Goal: Check status

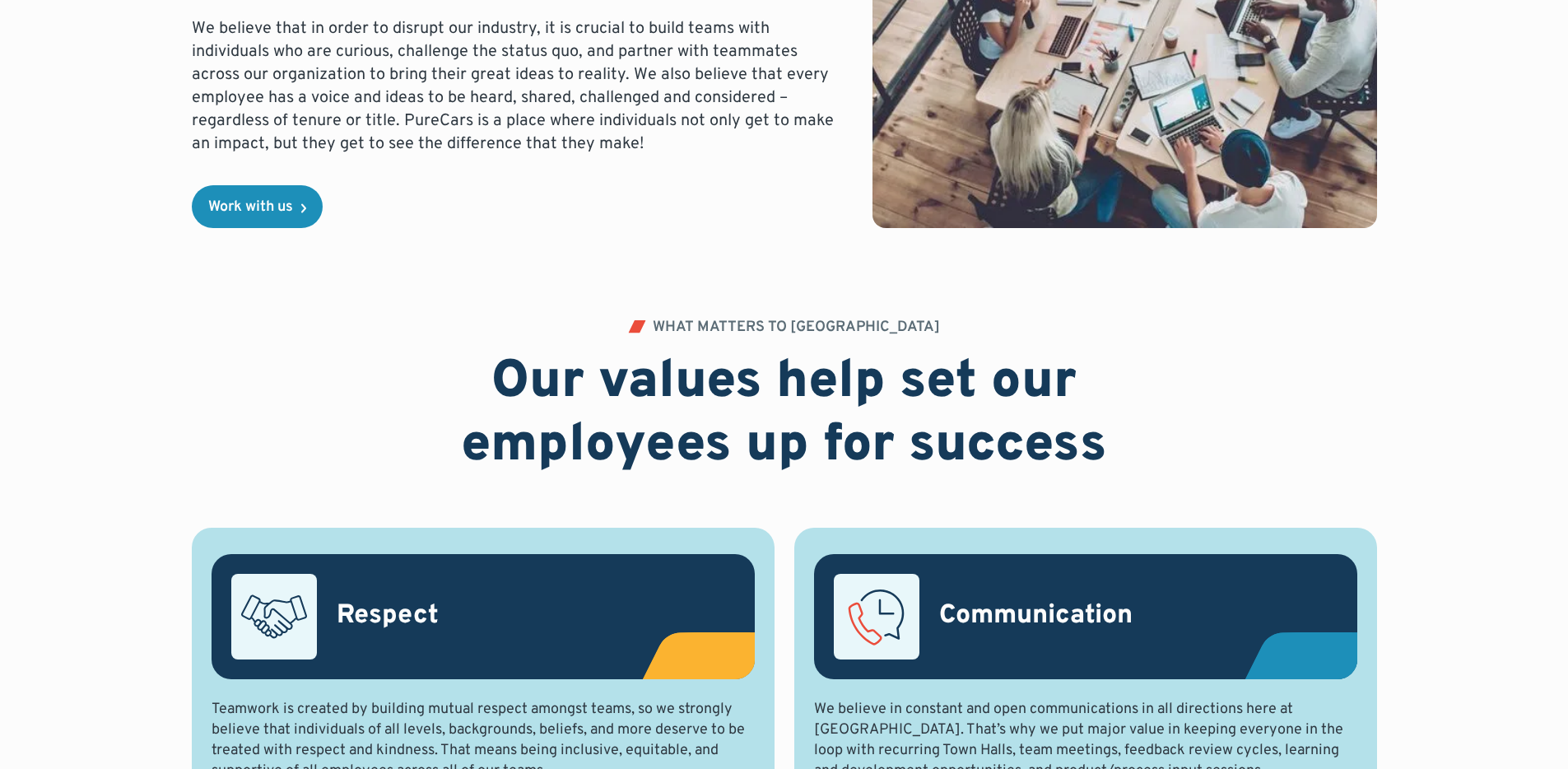
scroll to position [999, 0]
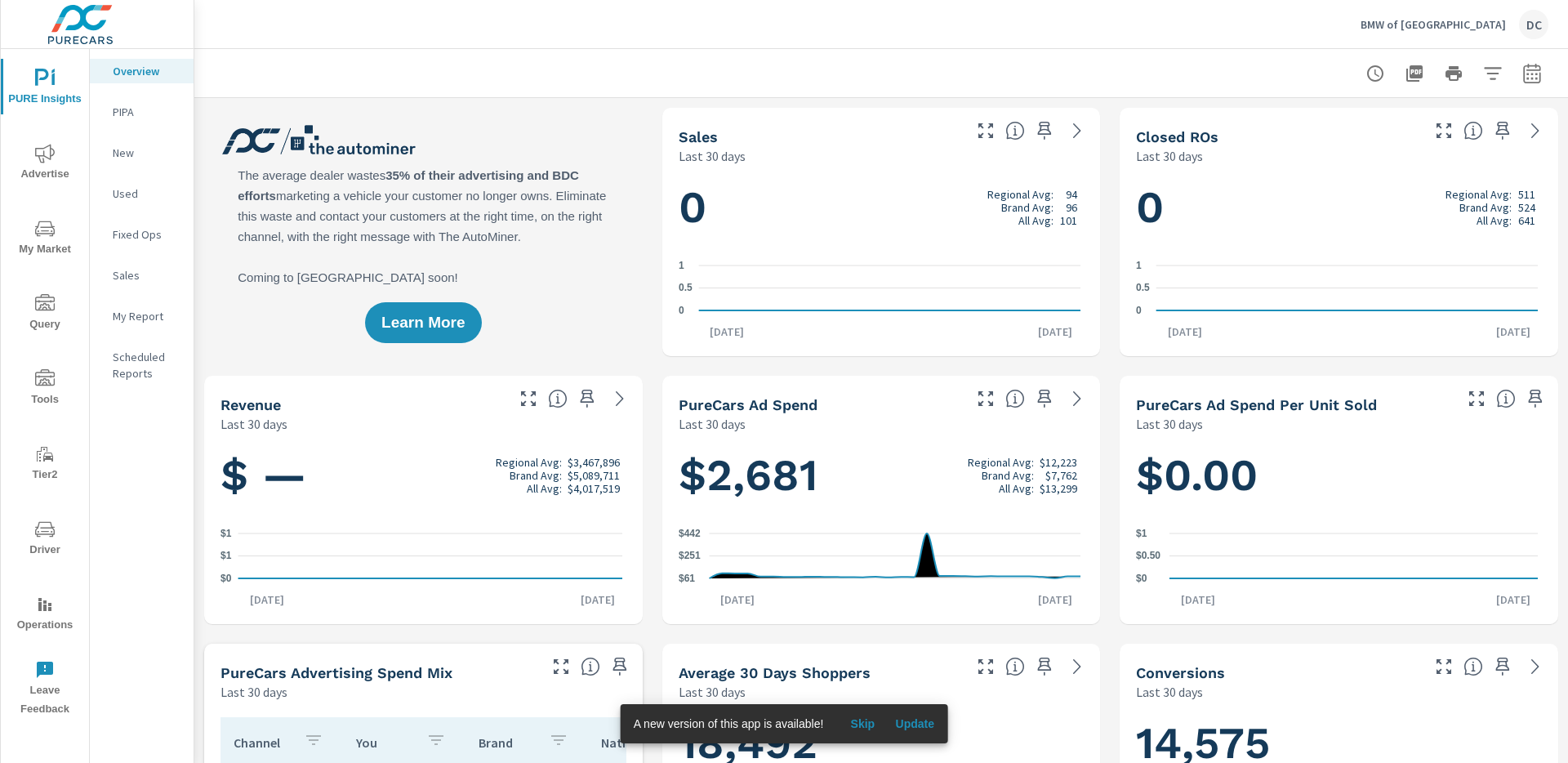
scroll to position [1, 0]
drag, startPoint x: 59, startPoint y: 170, endPoint x: 44, endPoint y: 168, distance: 15.1
click at [44, 168] on span "Advertise" at bounding box center [45, 164] width 78 height 40
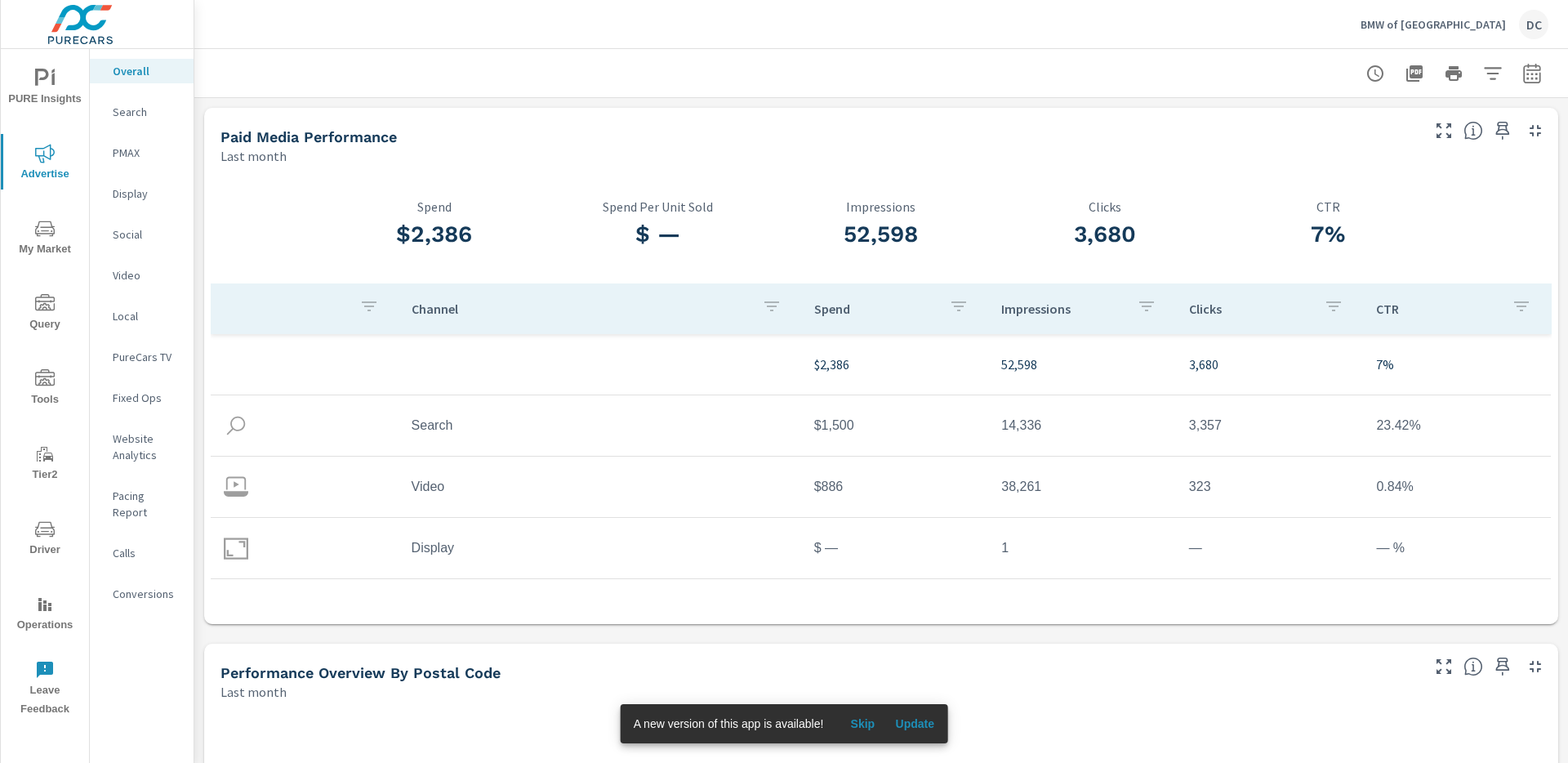
click at [132, 269] on p "Video" at bounding box center [146, 275] width 68 height 16
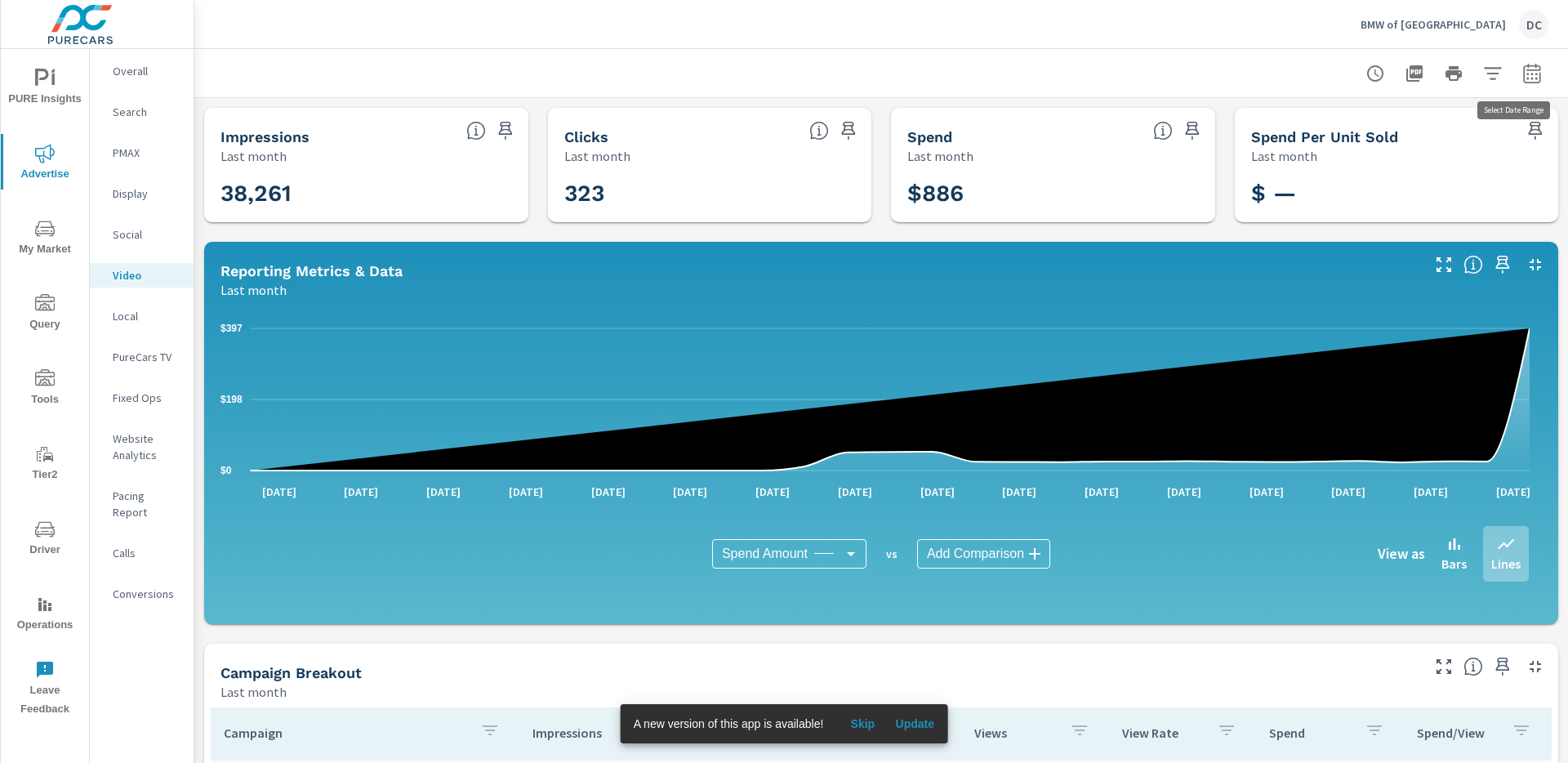
click at [1517, 58] on button "button" at bounding box center [1532, 74] width 33 height 33
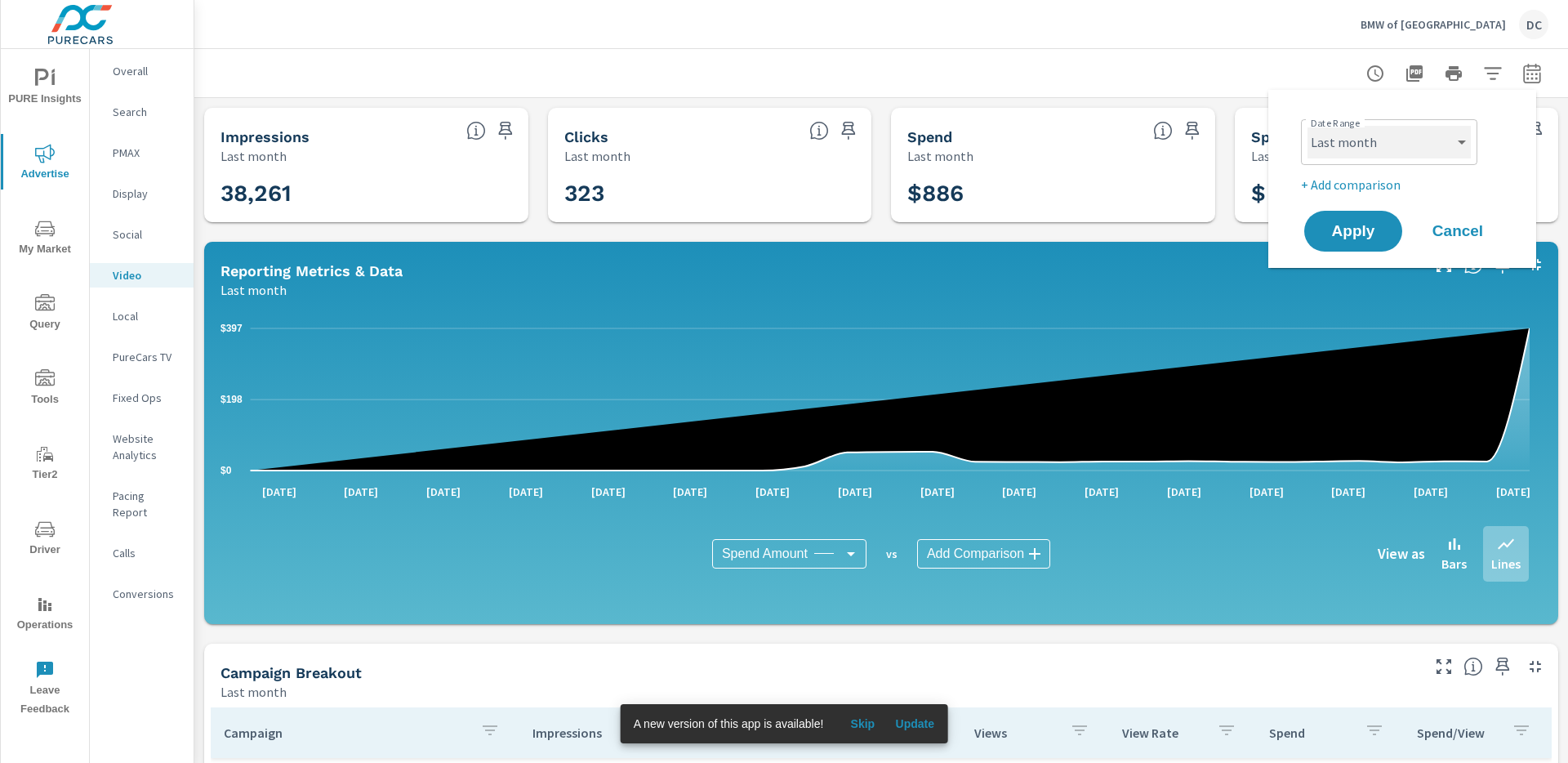
click at [1403, 141] on select "Custom Yesterday Last week Last 7 days Last 14 days Last 30 days Last 45 days L…" at bounding box center [1388, 142] width 164 height 33
click at [1307, 125] on select "Custom Yesterday Last week Last 7 days Last 14 days Last 30 days Last 45 days L…" at bounding box center [1388, 142] width 164 height 33
select select "custom"
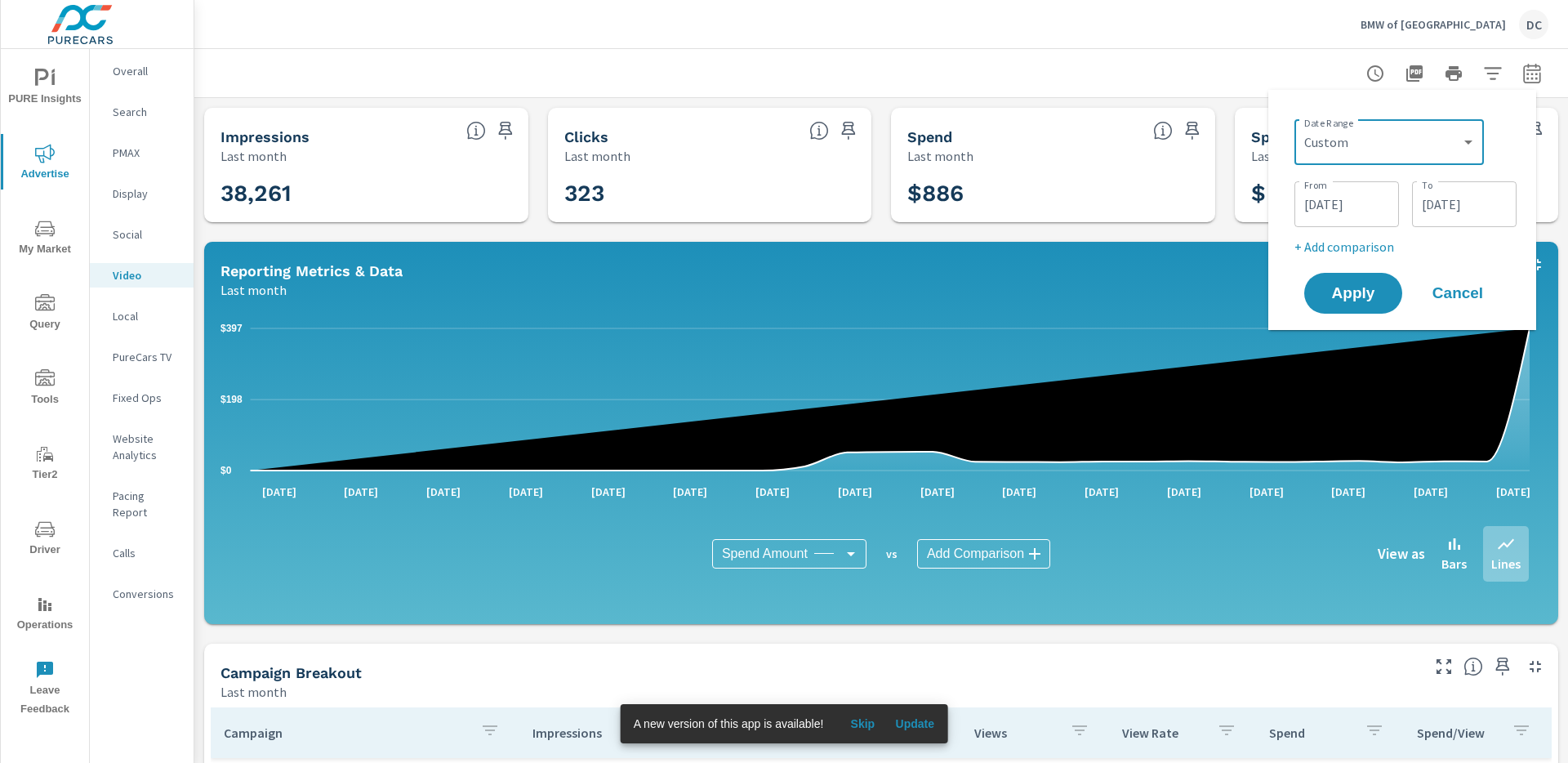
click at [1351, 213] on input "07/01/2025" at bounding box center [1347, 204] width 92 height 33
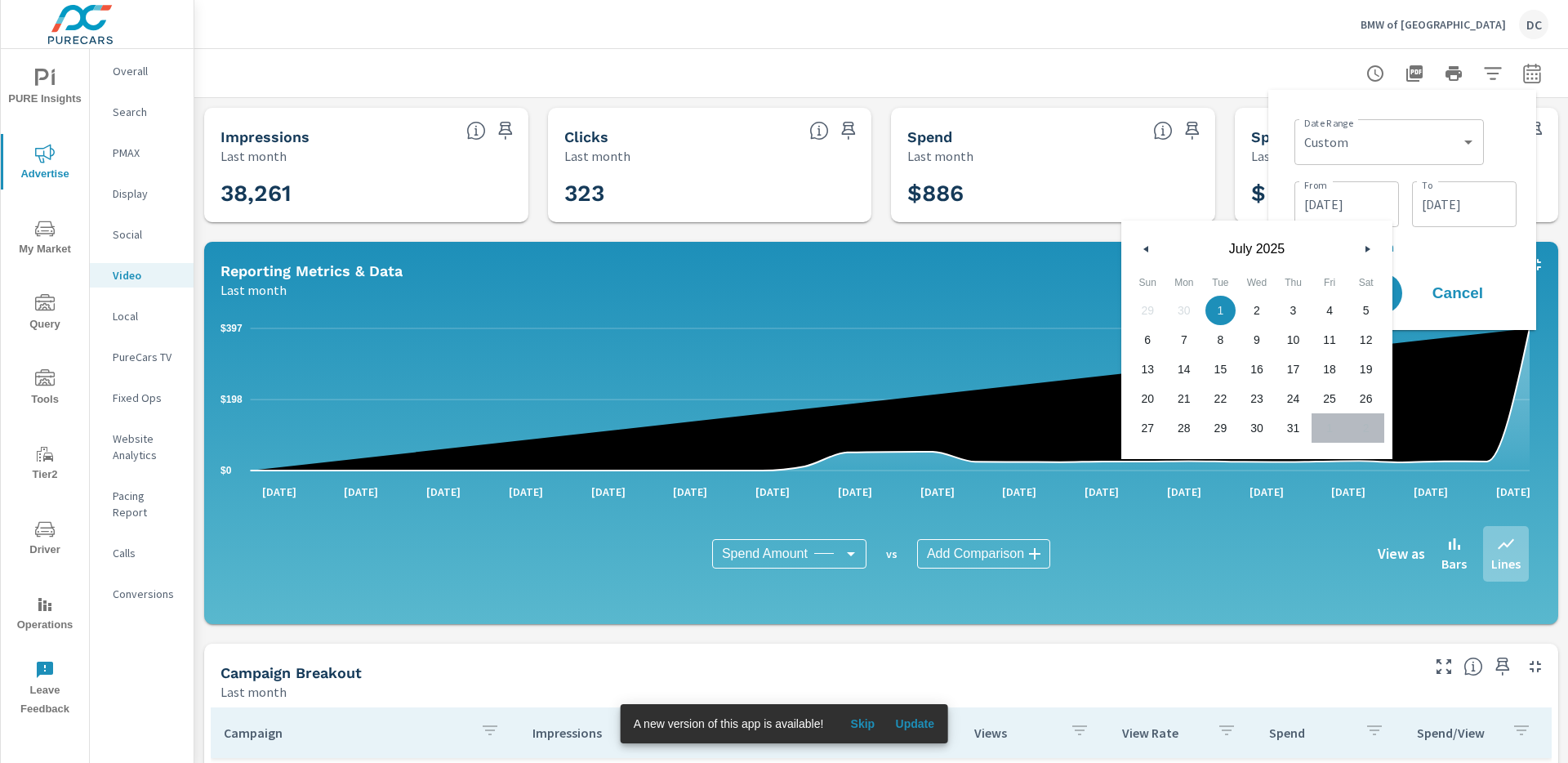
click at [1365, 247] on icon "button" at bounding box center [1369, 249] width 9 height 7
click at [1369, 246] on icon "button" at bounding box center [1369, 249] width 9 height 7
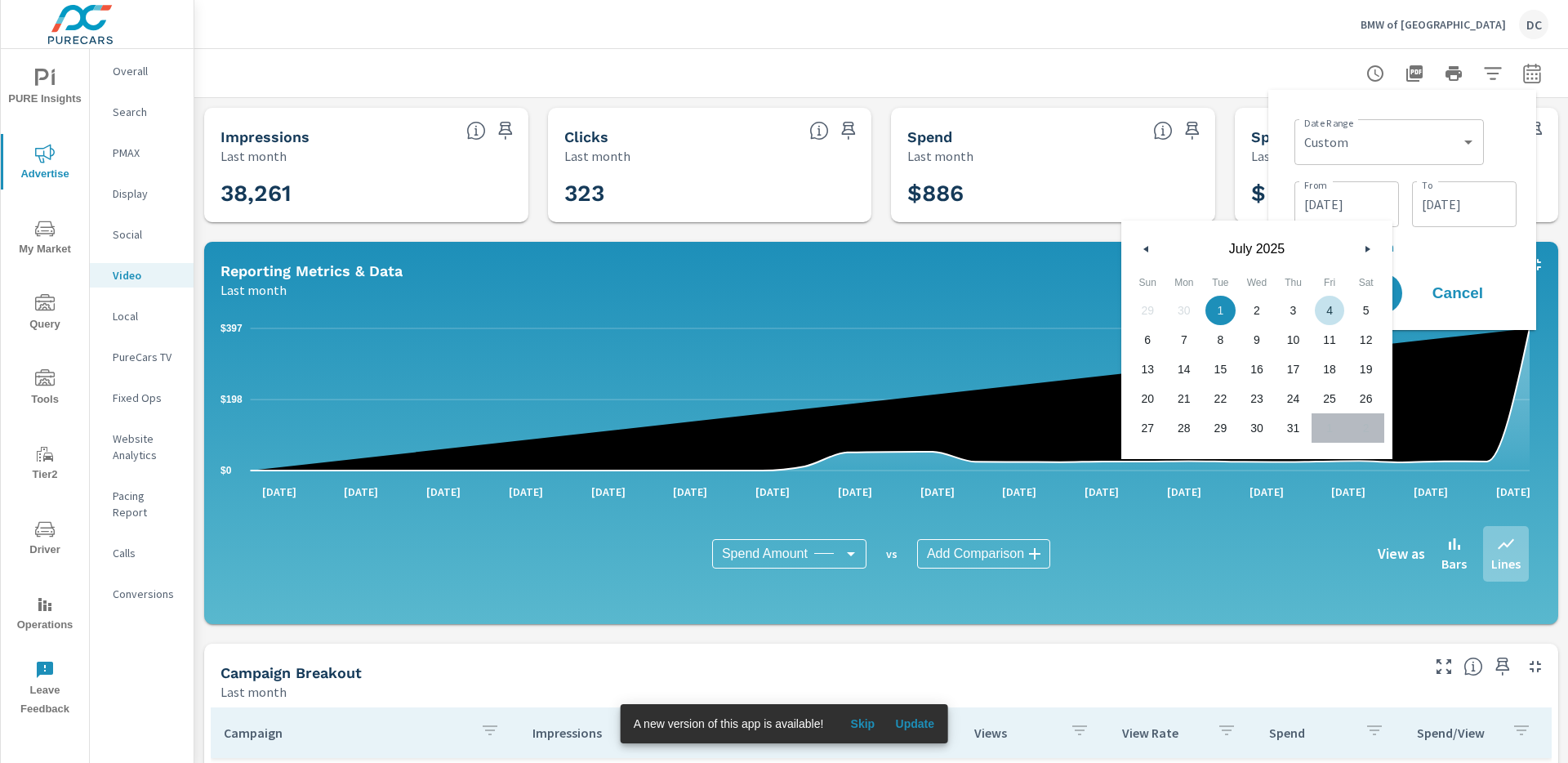
click at [1369, 246] on icon "button" at bounding box center [1369, 249] width 9 height 7
click at [1149, 247] on button "button" at bounding box center [1146, 249] width 19 height 19
click at [1365, 246] on icon "button" at bounding box center [1369, 249] width 9 height 7
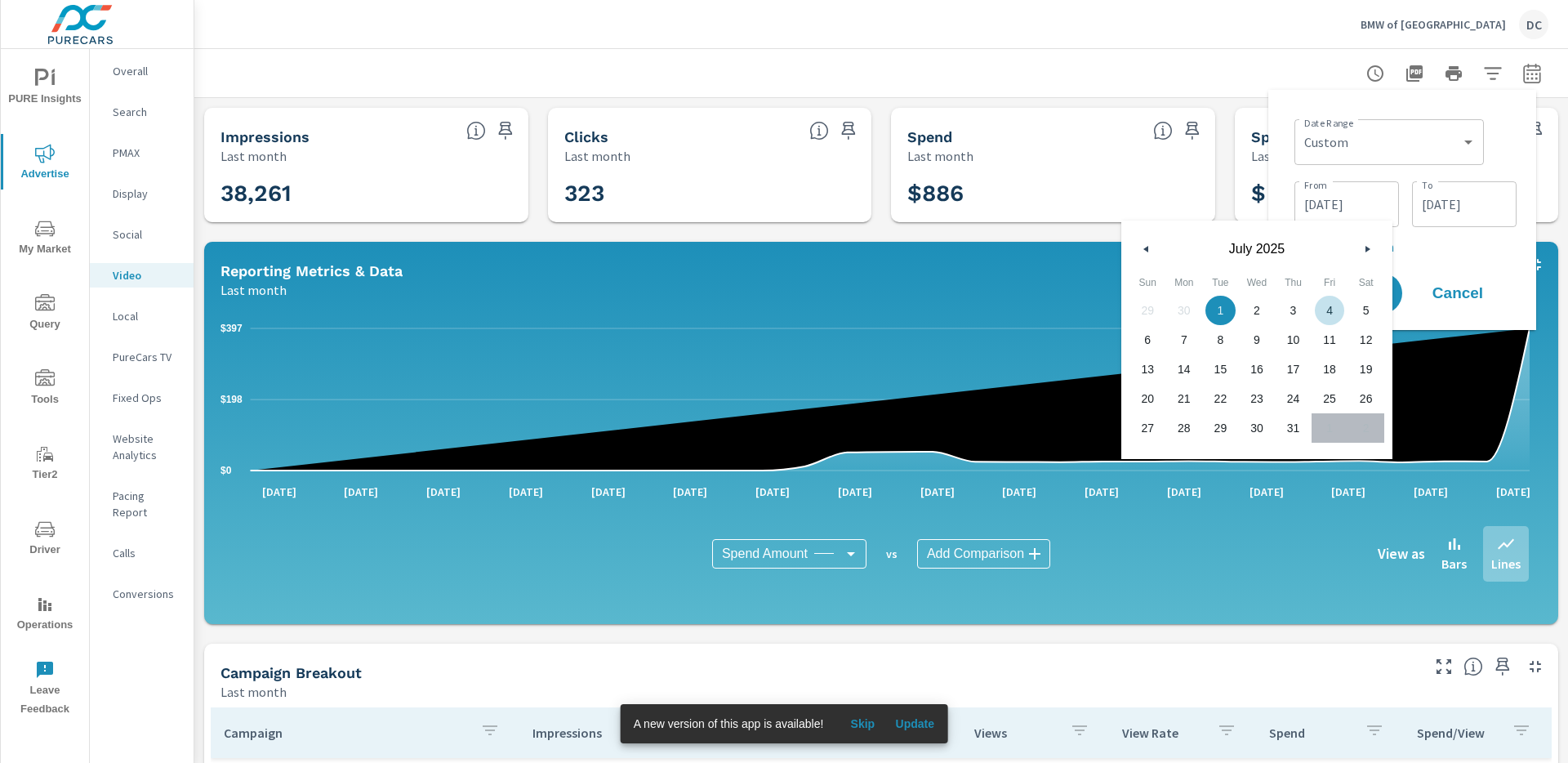
click at [1365, 246] on icon "button" at bounding box center [1369, 249] width 9 height 7
click at [1463, 204] on input "07/31/2025" at bounding box center [1464, 204] width 92 height 33
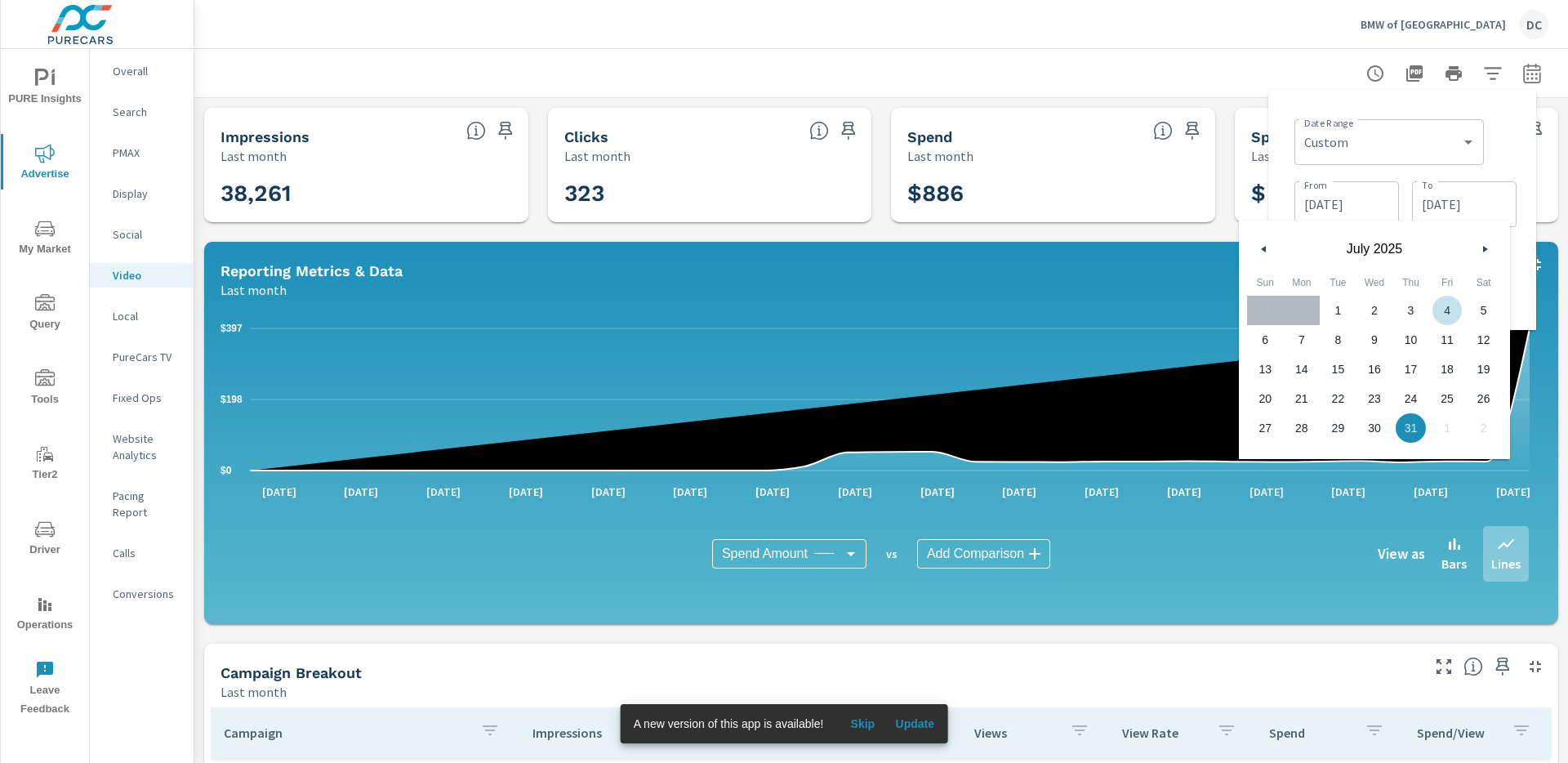
click at [1478, 247] on button "button" at bounding box center [1484, 249] width 19 height 19
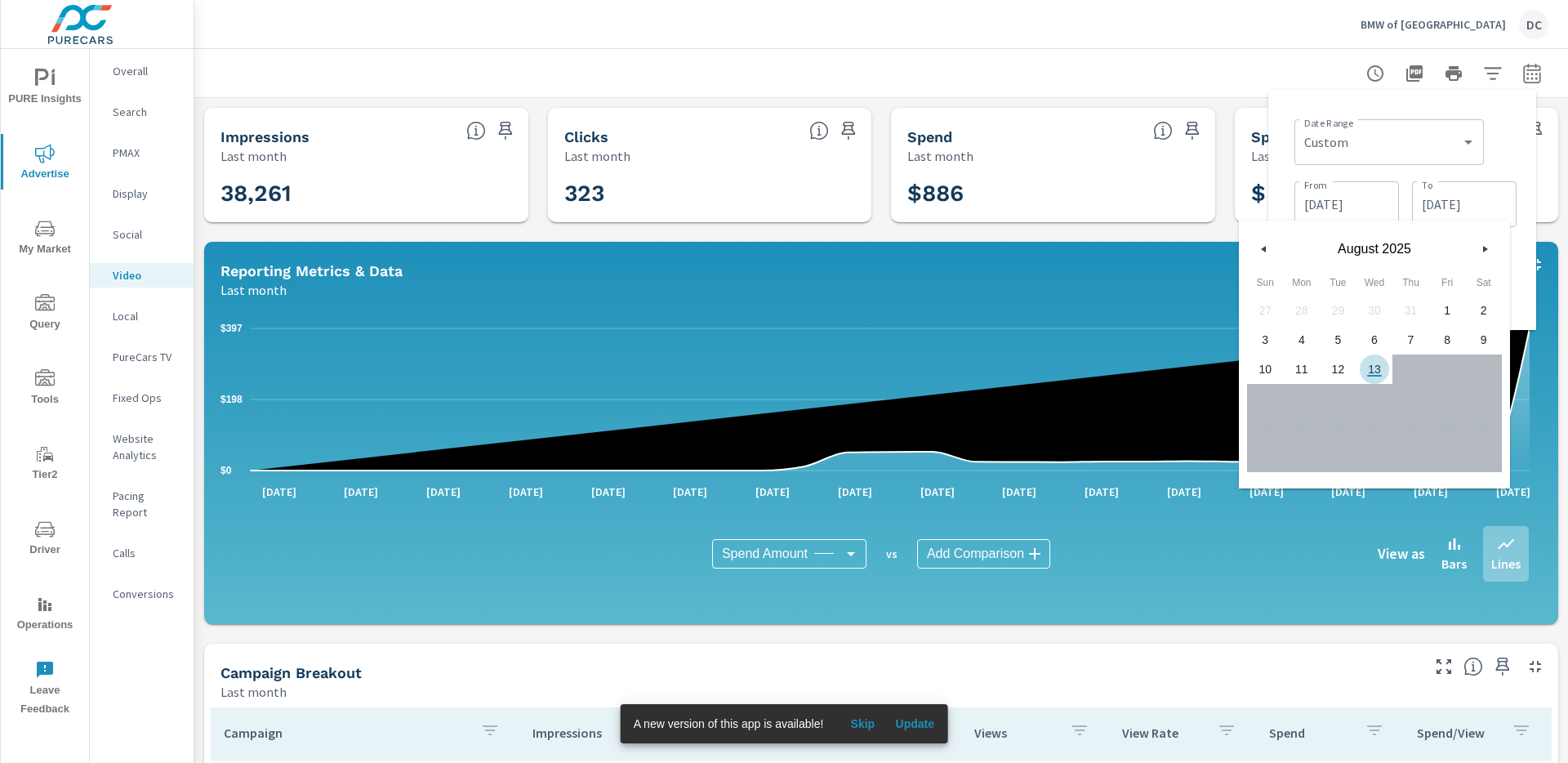
click at [1370, 374] on span "13" at bounding box center [1375, 369] width 36 height 21
type input "08/13/2025"
click at [1346, 201] on input "07/01/2025" at bounding box center [1347, 204] width 92 height 33
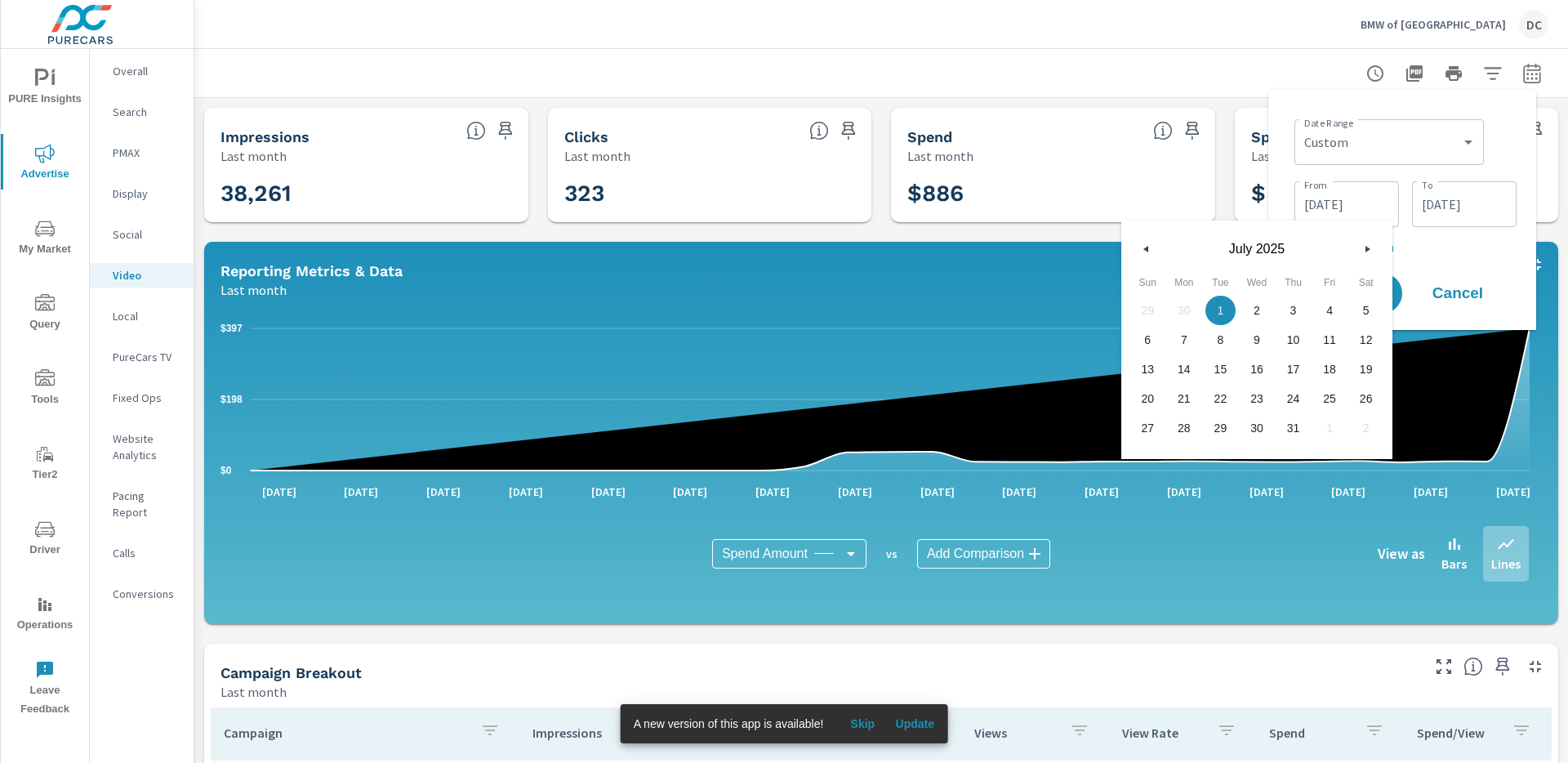
click at [1368, 247] on icon "button" at bounding box center [1369, 249] width 9 height 7
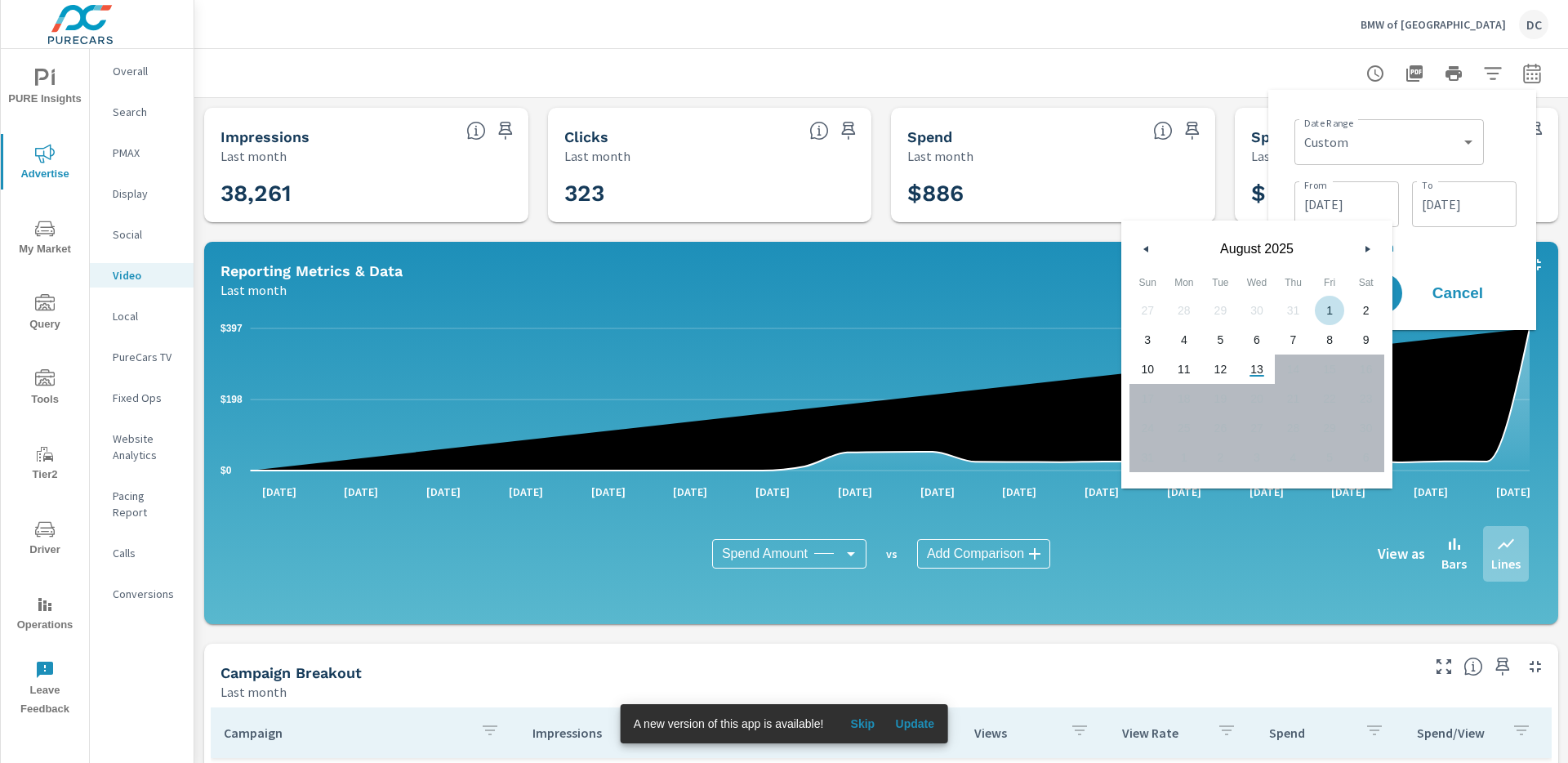
click at [1322, 307] on span "1" at bounding box center [1330, 310] width 36 height 21
type input "08/01/2025"
click at [1480, 247] on p "+ Add comparison" at bounding box center [1405, 246] width 222 height 19
select select "Previous period"
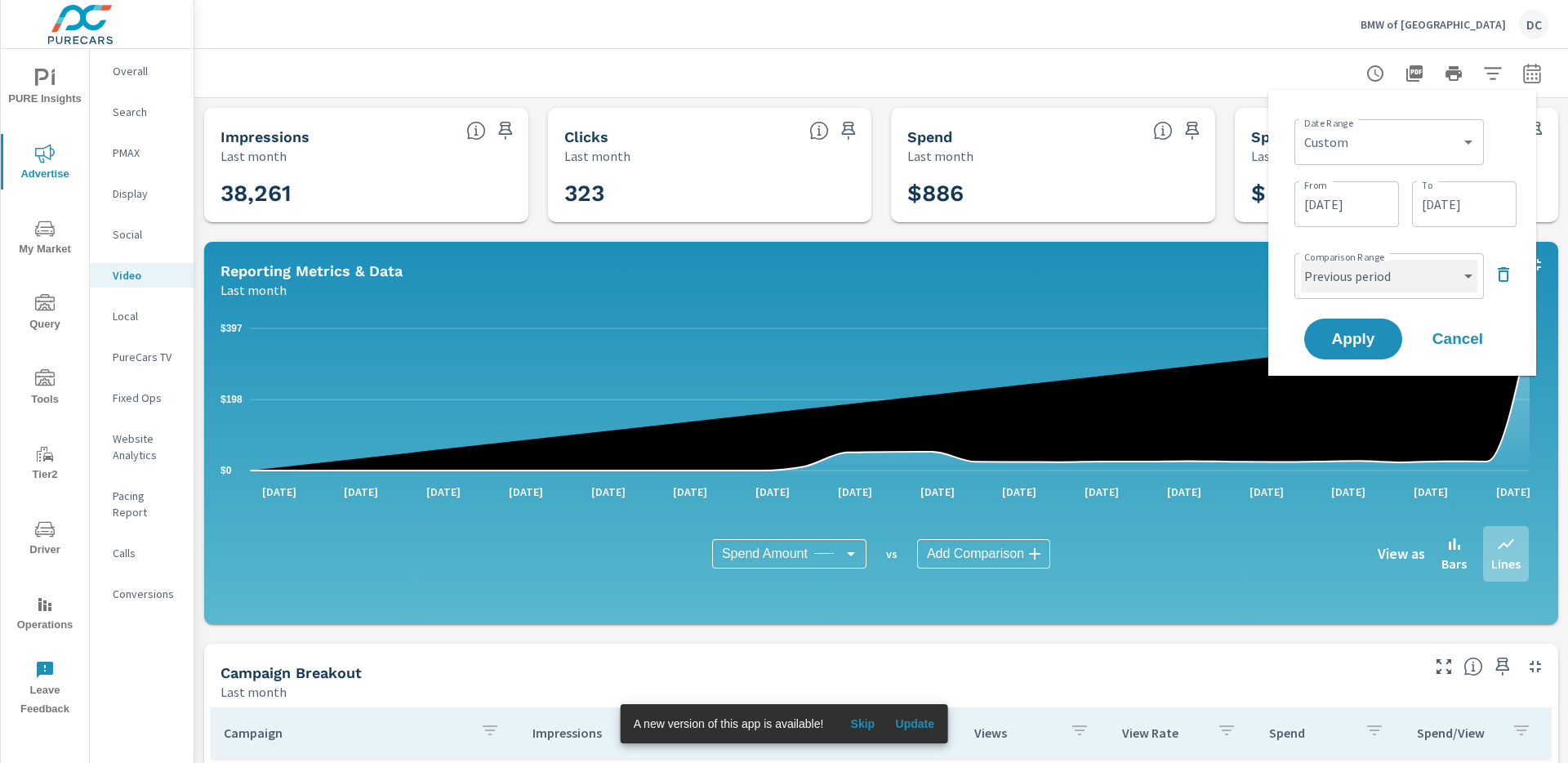
click at [1393, 278] on select "Custom Previous period Previous month Previous year" at bounding box center [1389, 276] width 176 height 33
click at [1301, 259] on select "Custom Previous period Previous month Previous year" at bounding box center [1389, 276] width 176 height 33
click at [1505, 273] on icon "button" at bounding box center [1503, 274] width 19 height 19
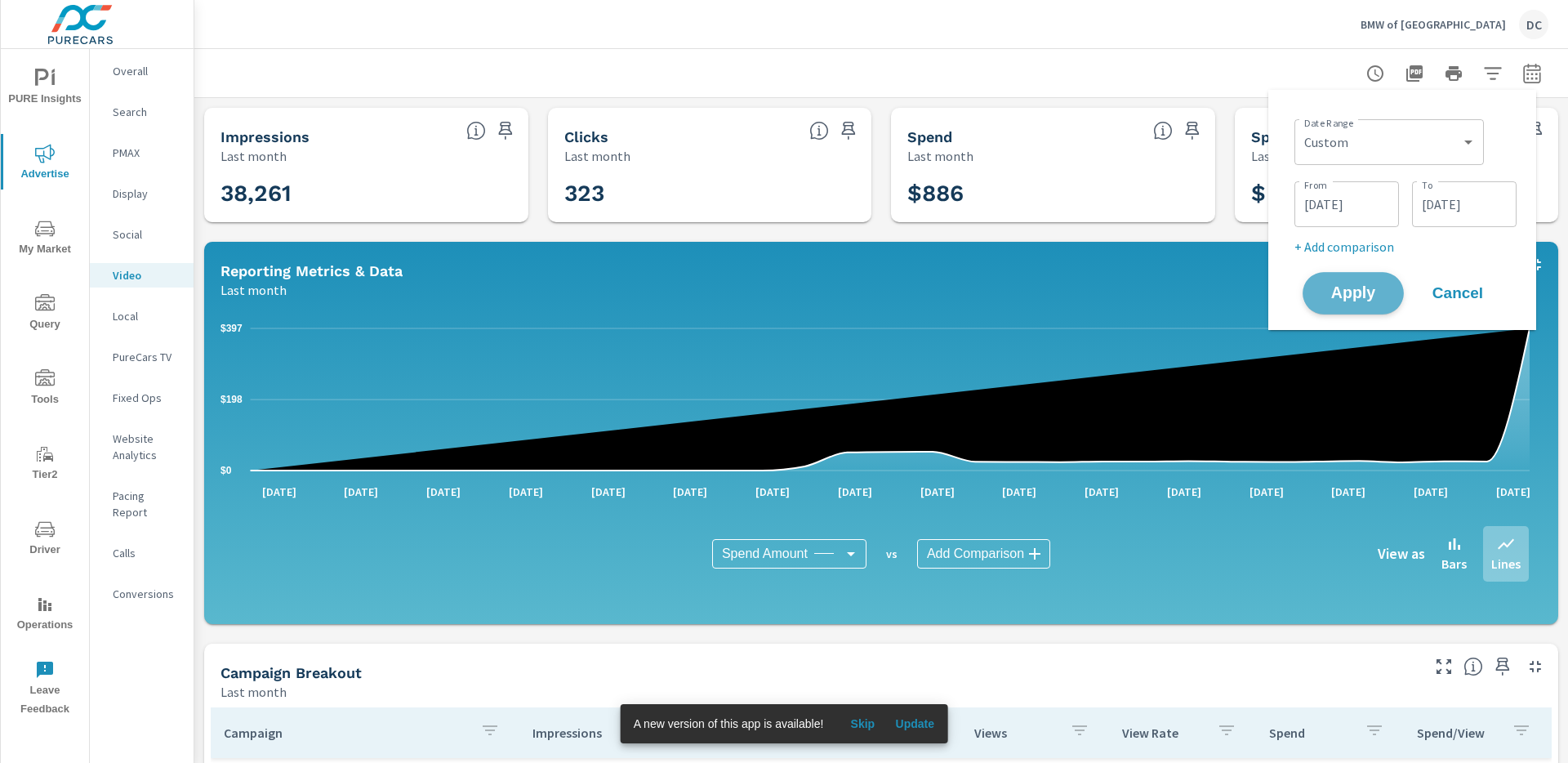
click at [1347, 291] on span "Apply" at bounding box center [1353, 294] width 67 height 15
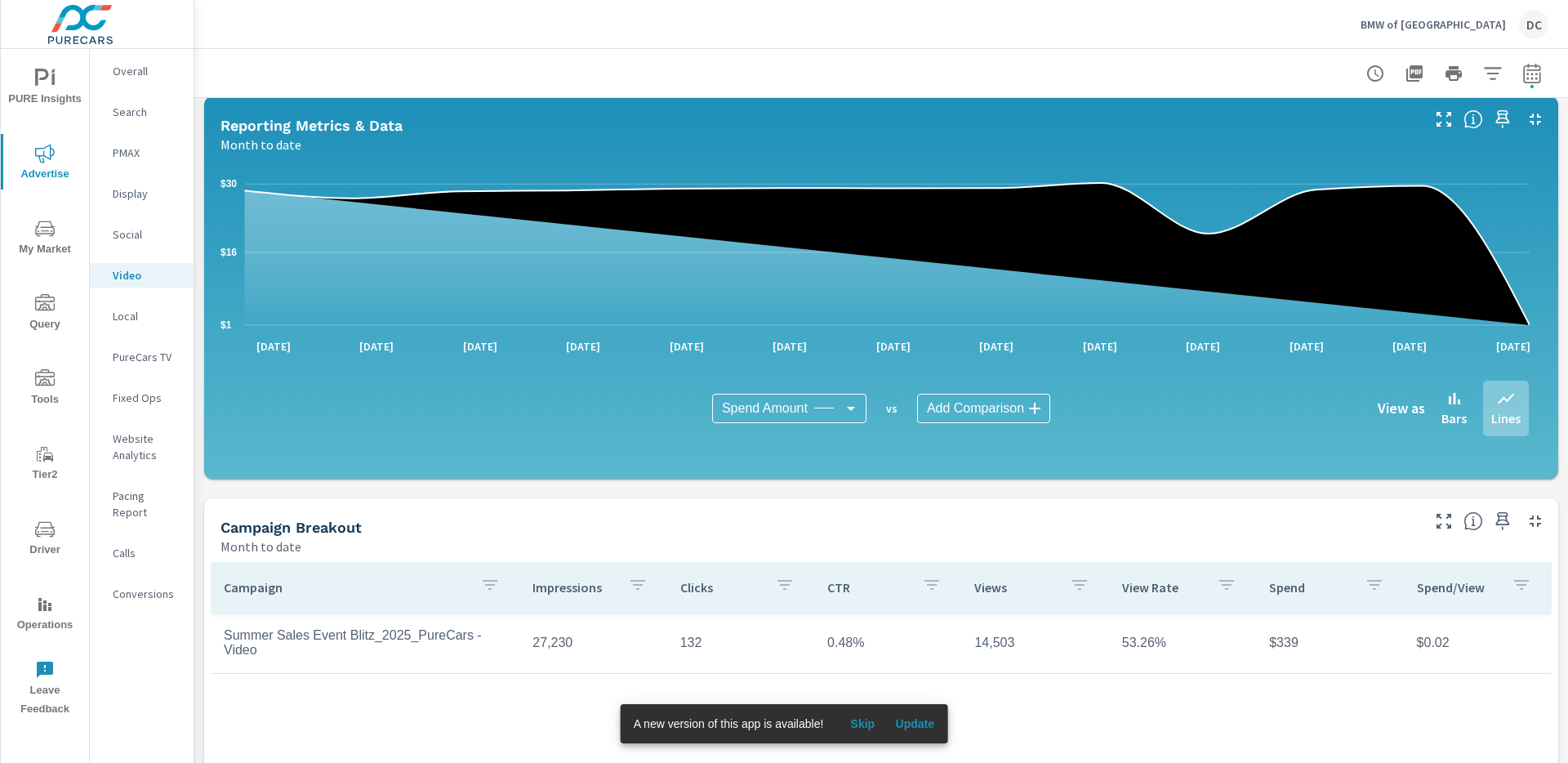
scroll to position [157, 0]
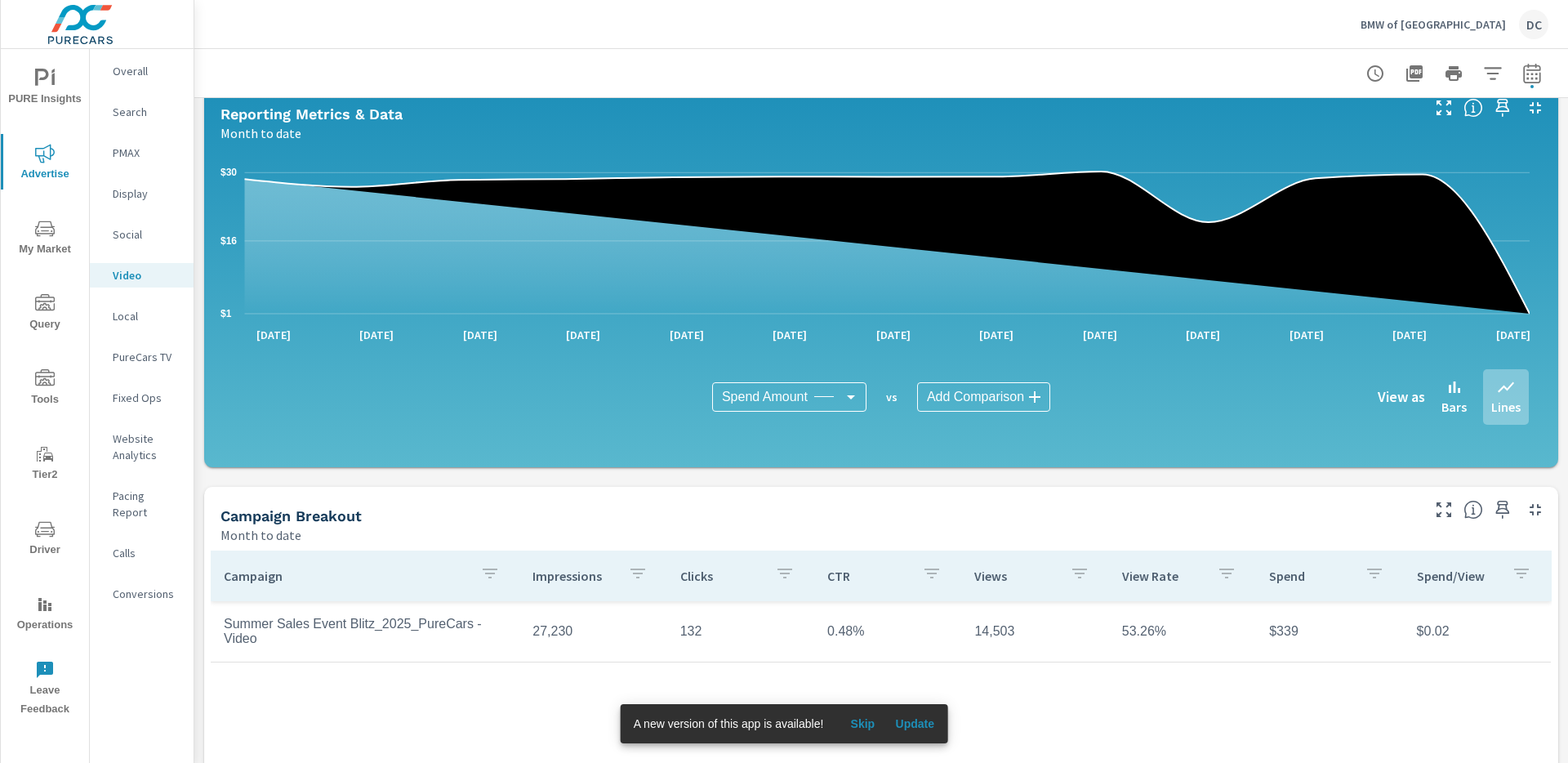
click at [913, 723] on span "Update" at bounding box center [914, 723] width 39 height 14
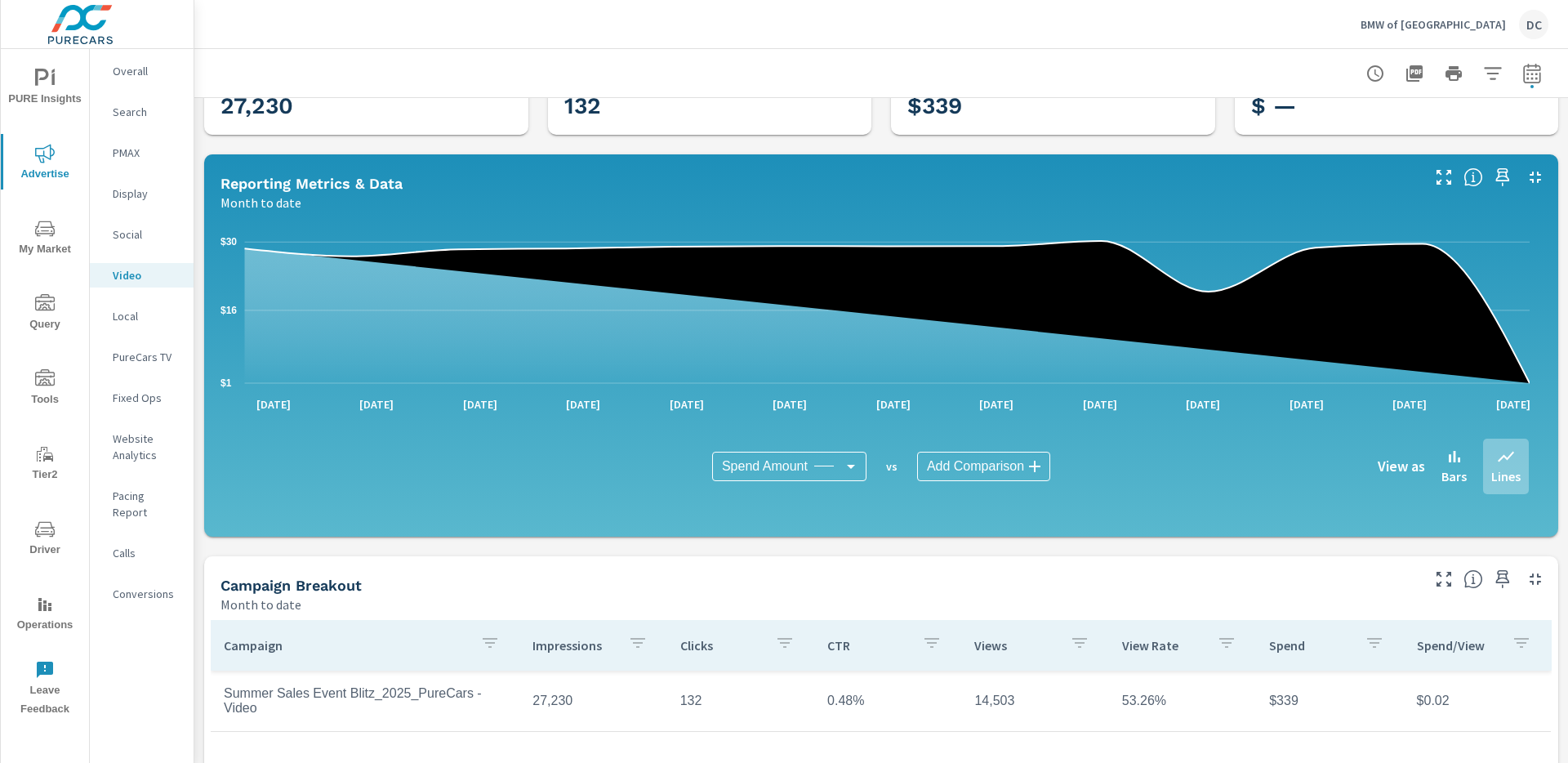
scroll to position [110, 0]
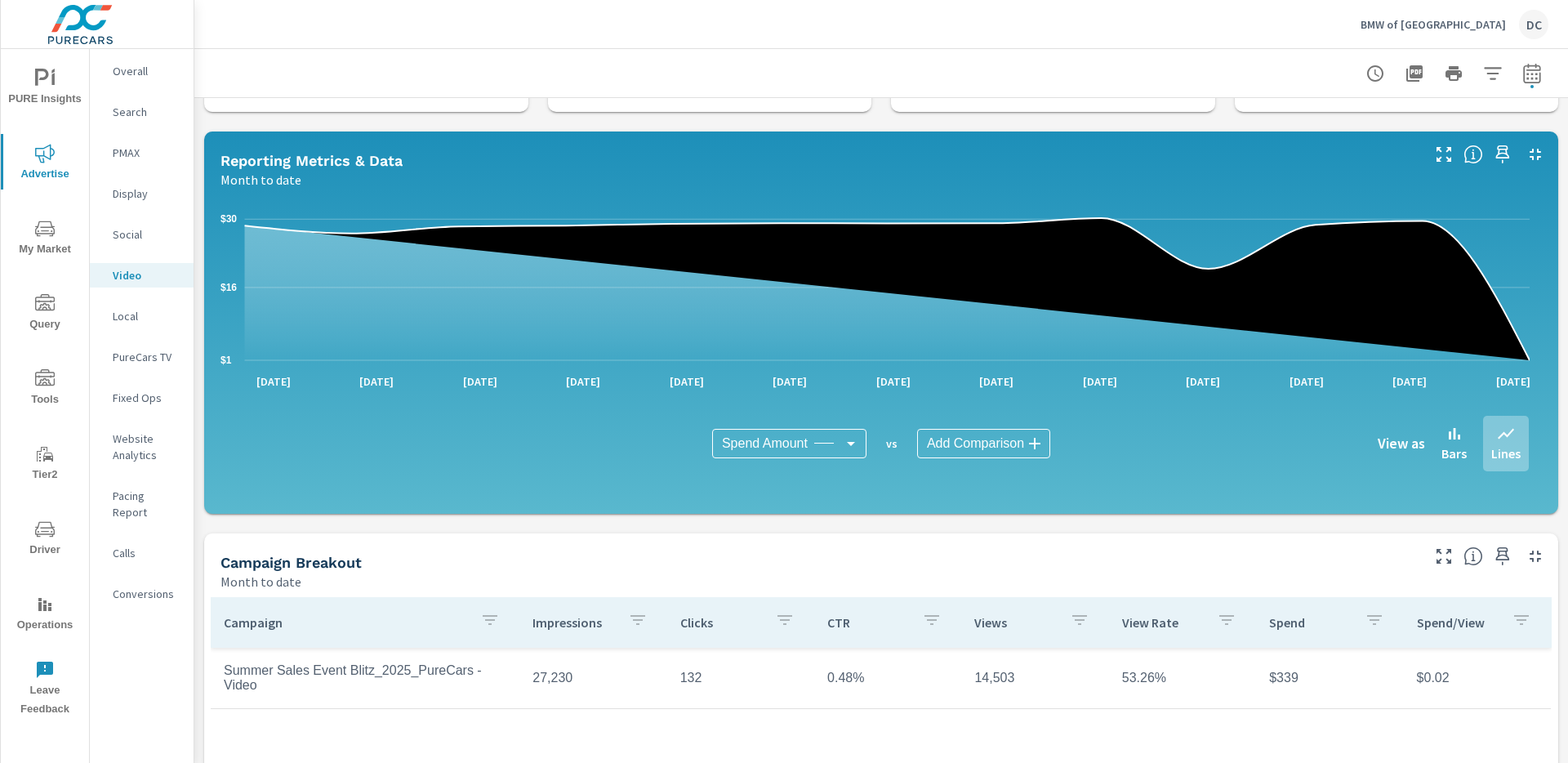
click at [136, 195] on p "Display" at bounding box center [146, 193] width 68 height 16
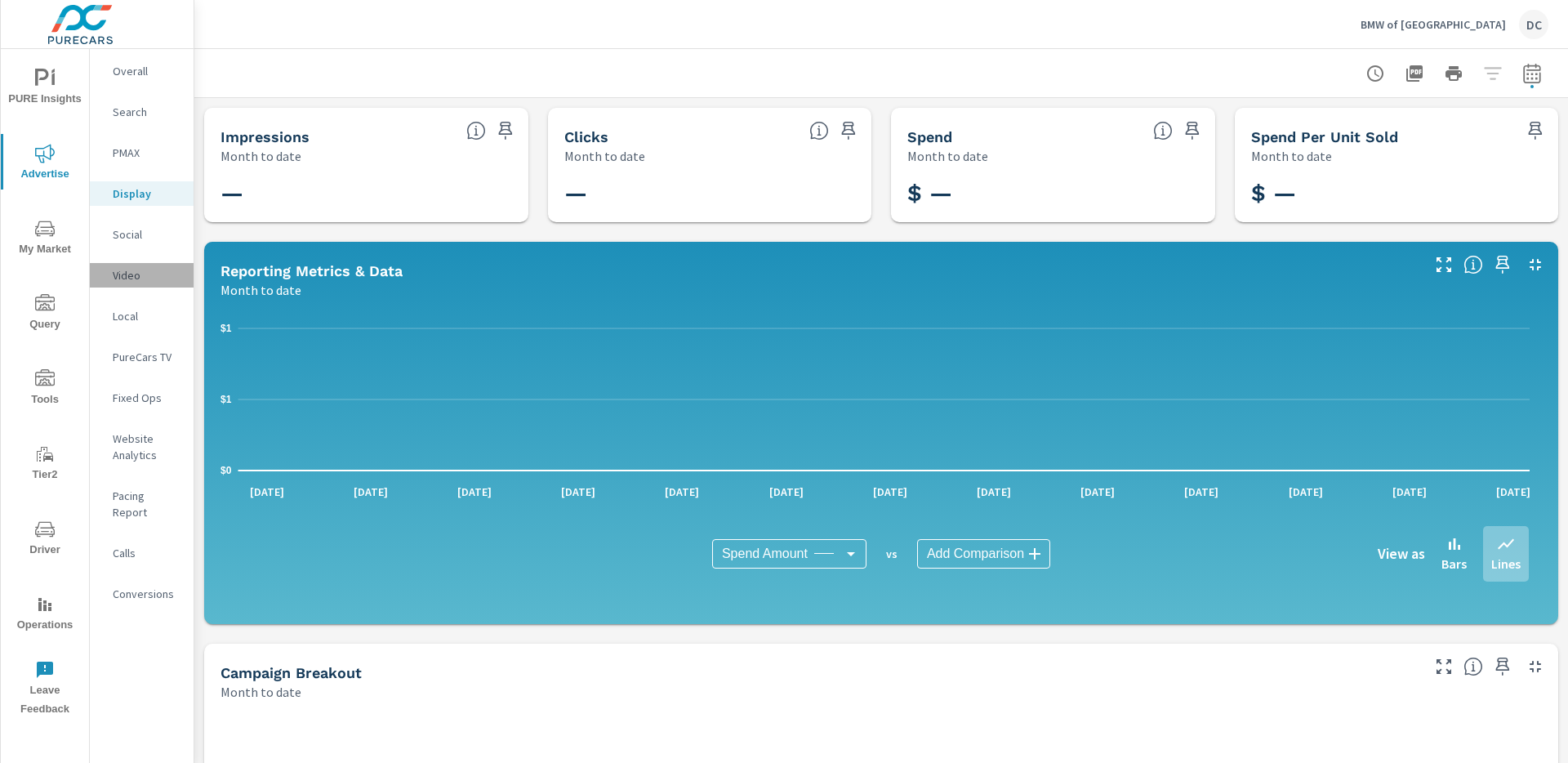
click at [123, 275] on p "Video" at bounding box center [146, 275] width 68 height 16
